Goal: Information Seeking & Learning: Learn about a topic

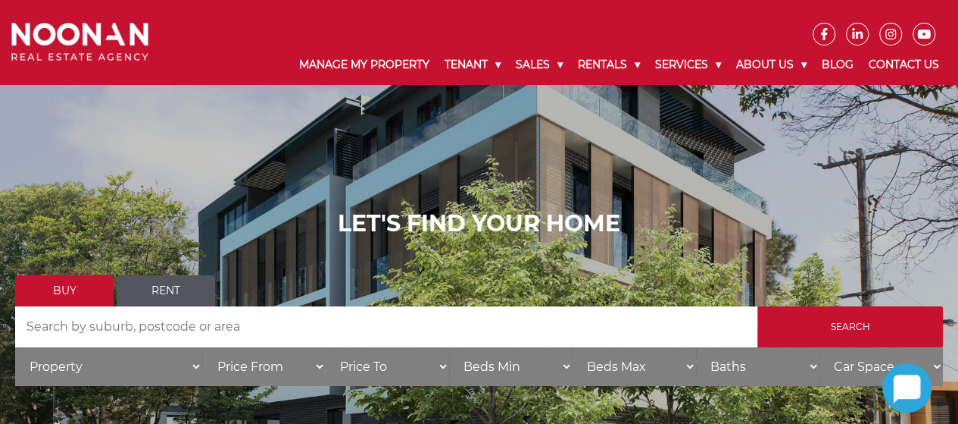
click at [169, 296] on link "Rent" at bounding box center [166, 290] width 99 height 31
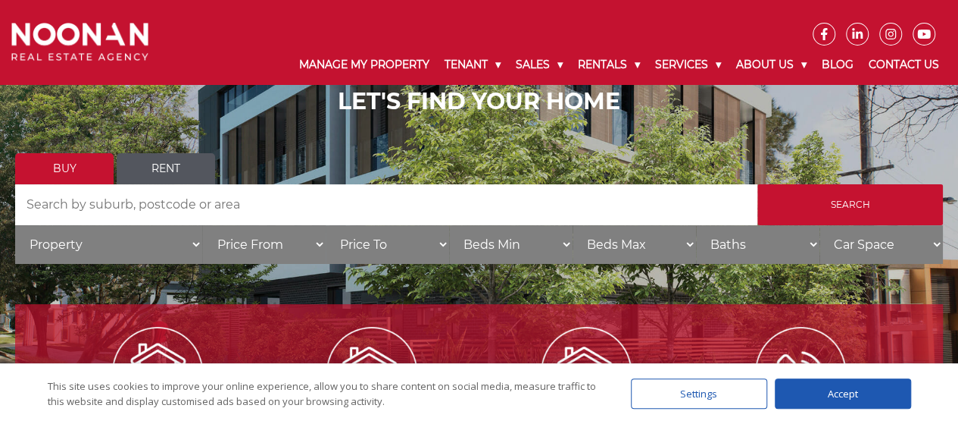
scroll to position [204, 0]
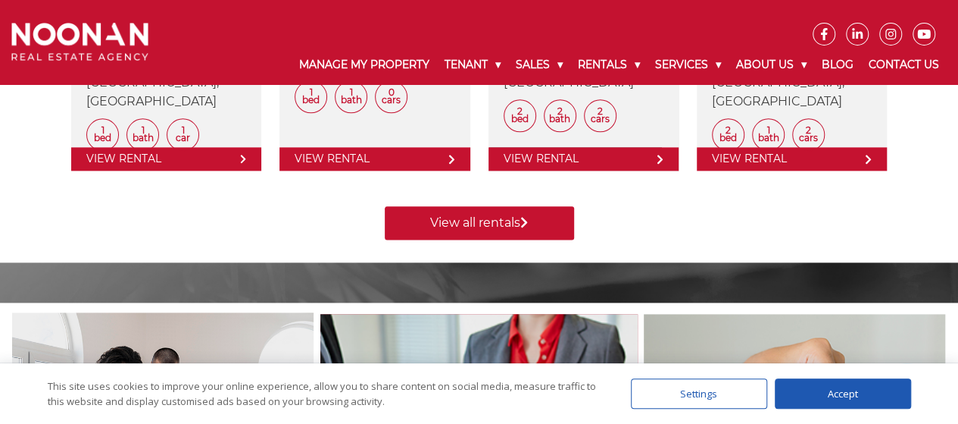
scroll to position [870, 0]
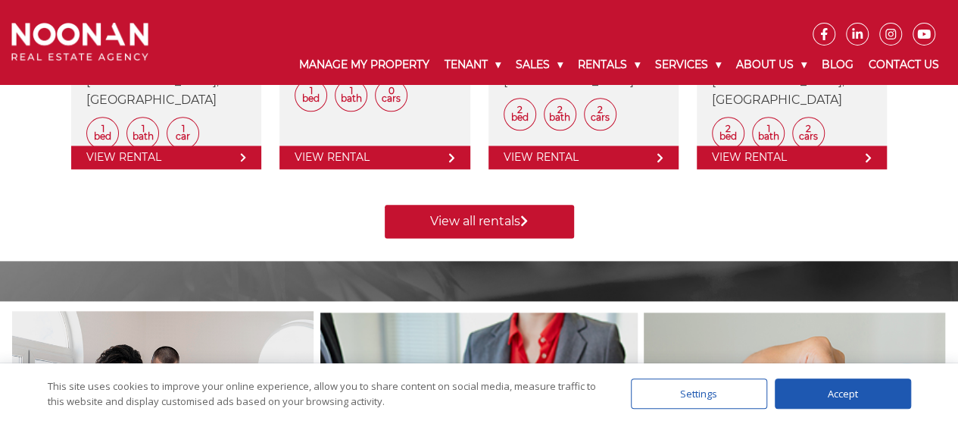
click at [464, 202] on div "View all rentals" at bounding box center [479, 210] width 852 height 56
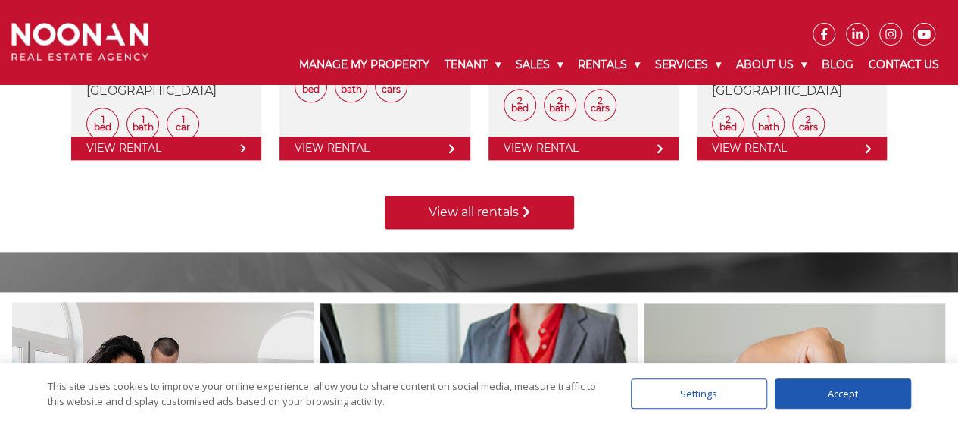
click at [462, 212] on link "View all rentals" at bounding box center [479, 211] width 189 height 33
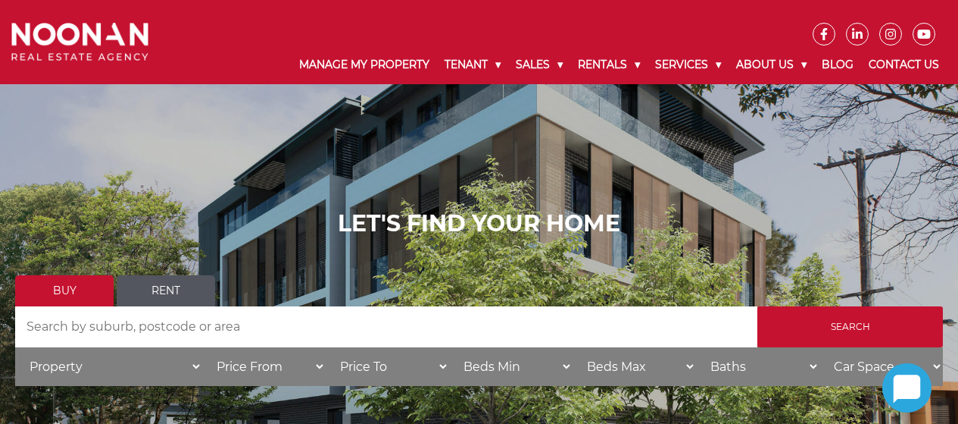
scroll to position [204, 0]
